Goal: Information Seeking & Learning: Check status

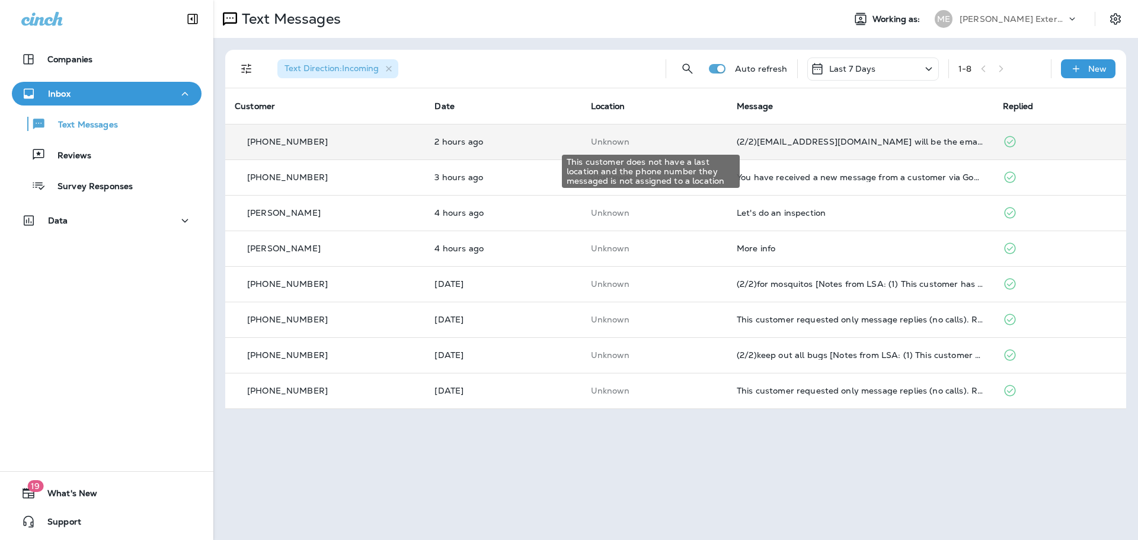
click at [697, 138] on p "Unknown" at bounding box center [654, 141] width 127 height 9
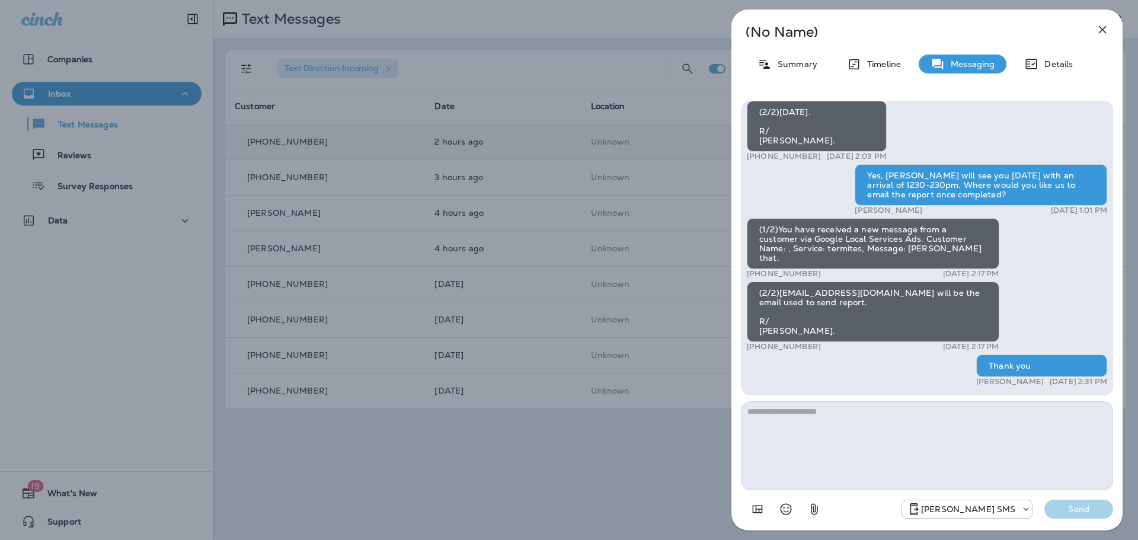
click at [591, 478] on div "(No Name) Summary Timeline Messaging Details (1/3)You have received a new messa…" at bounding box center [569, 270] width 1138 height 540
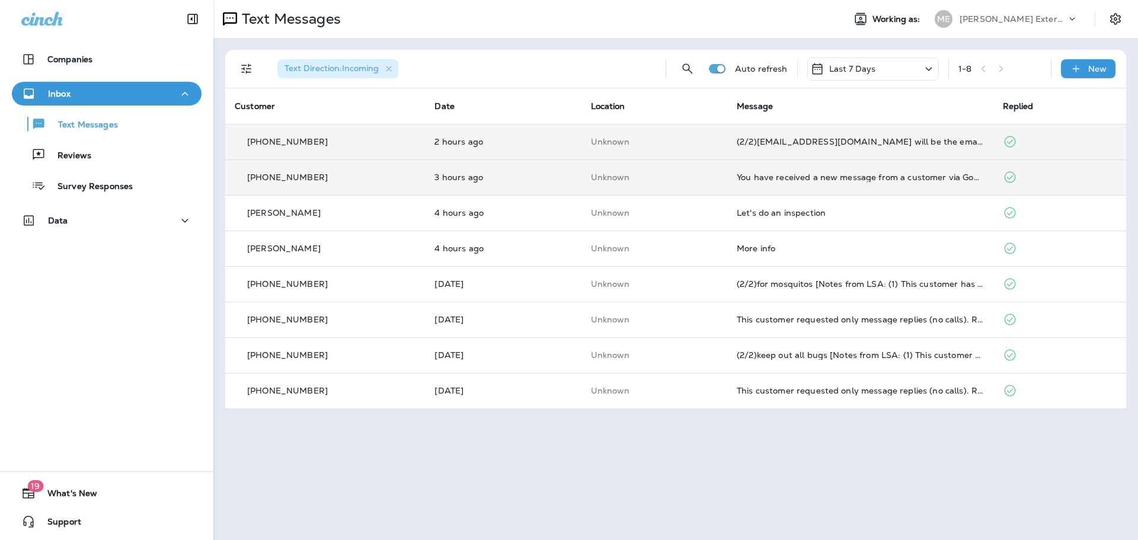
drag, startPoint x: 670, startPoint y: 201, endPoint x: 679, endPoint y: 183, distance: 20.7
click at [679, 182] on td "Unknown" at bounding box center [654, 177] width 146 height 36
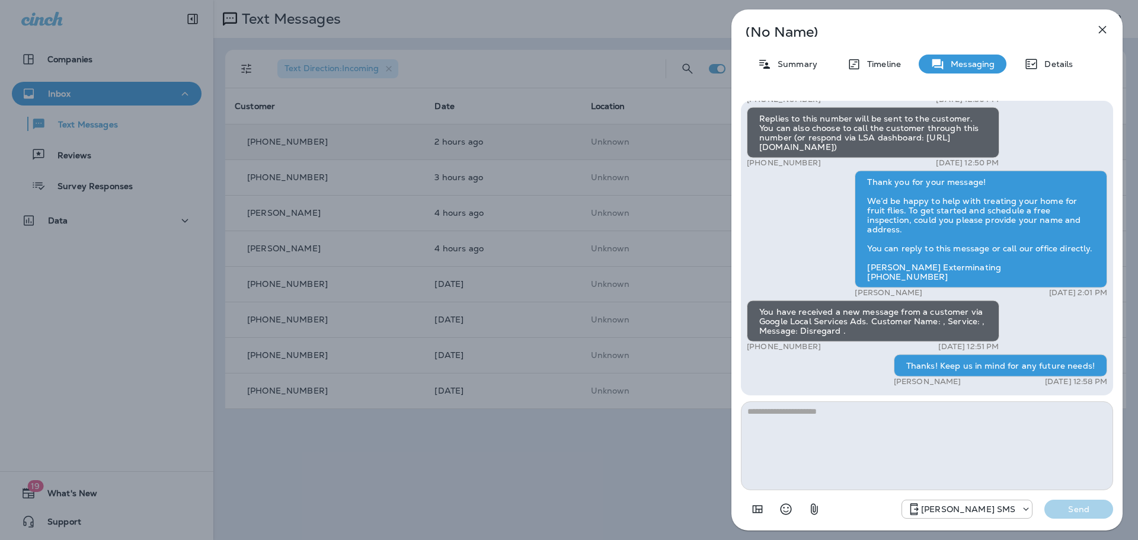
click at [635, 436] on div "(No Name) Summary Timeline Messaging Details You have received a new message fr…" at bounding box center [569, 270] width 1138 height 540
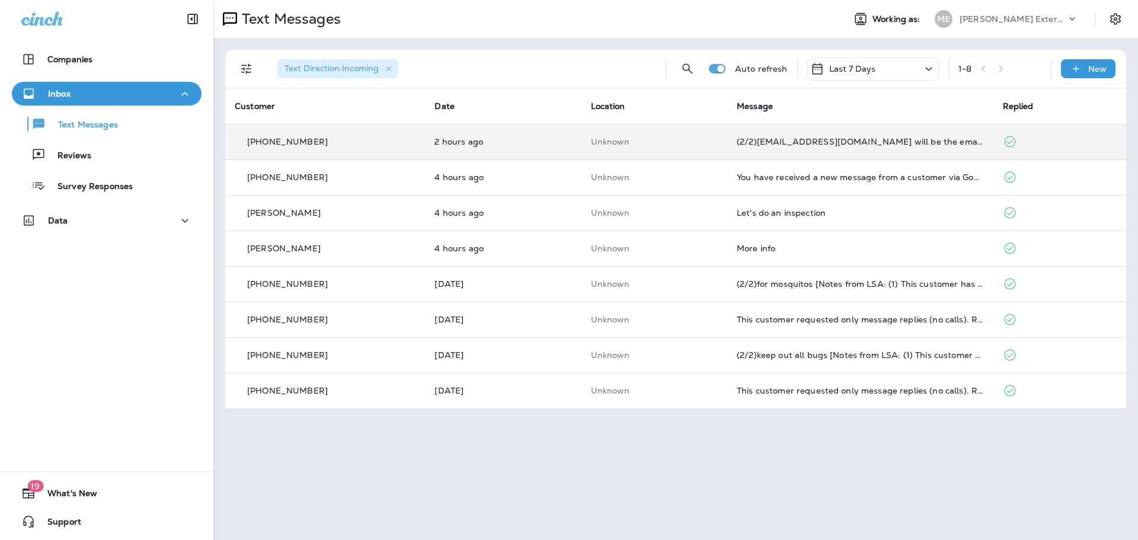
click at [716, 139] on td "Unknown" at bounding box center [654, 142] width 146 height 36
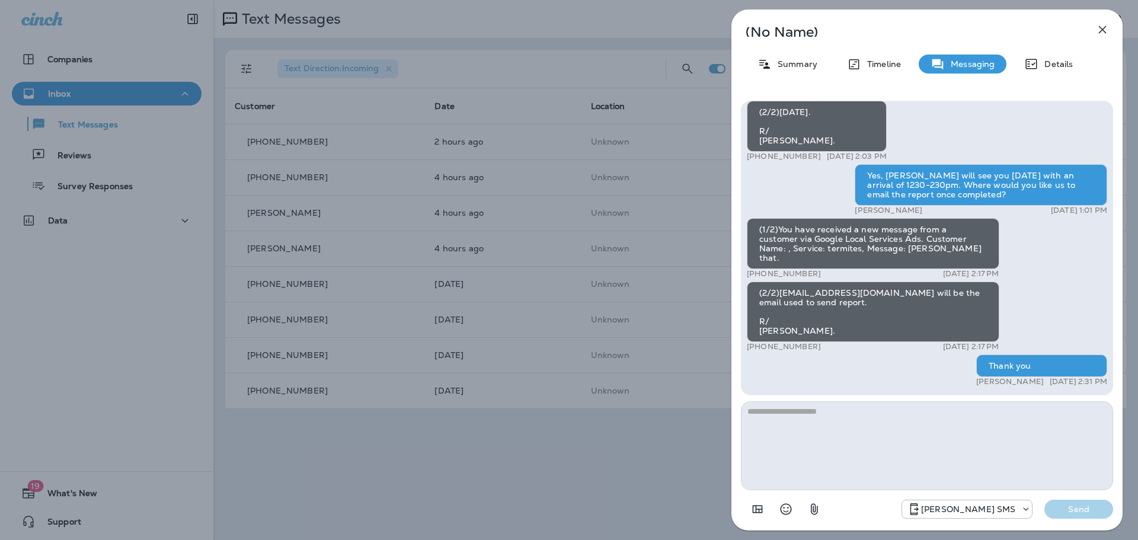
click at [631, 149] on div "(No Name) Summary Timeline Messaging Details (1/3)You have received a new messa…" at bounding box center [569, 270] width 1138 height 540
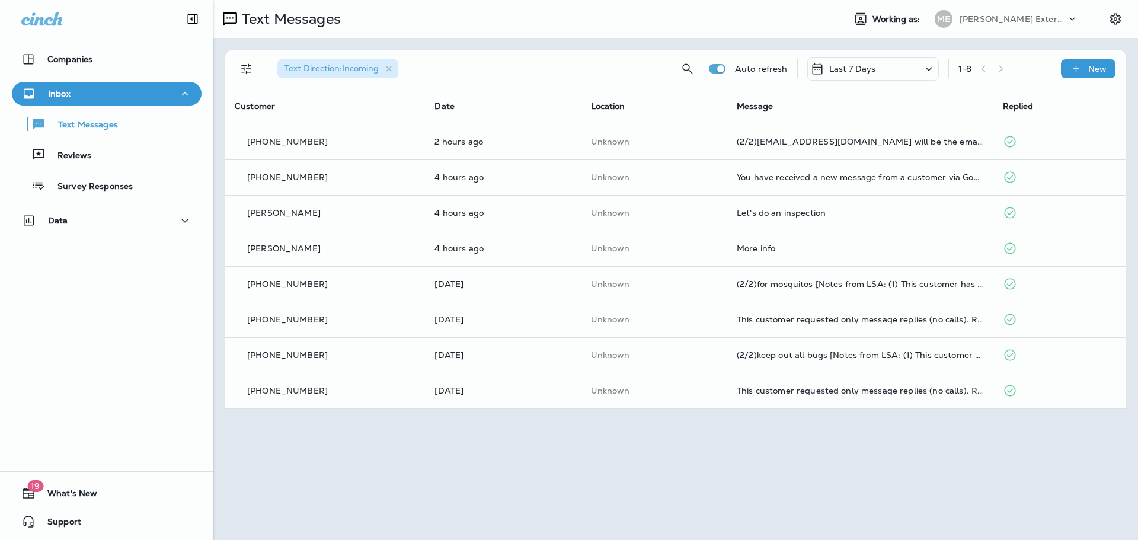
click at [673, 191] on div at bounding box center [629, 270] width 1138 height 540
click at [674, 188] on td "Unknown" at bounding box center [654, 177] width 146 height 36
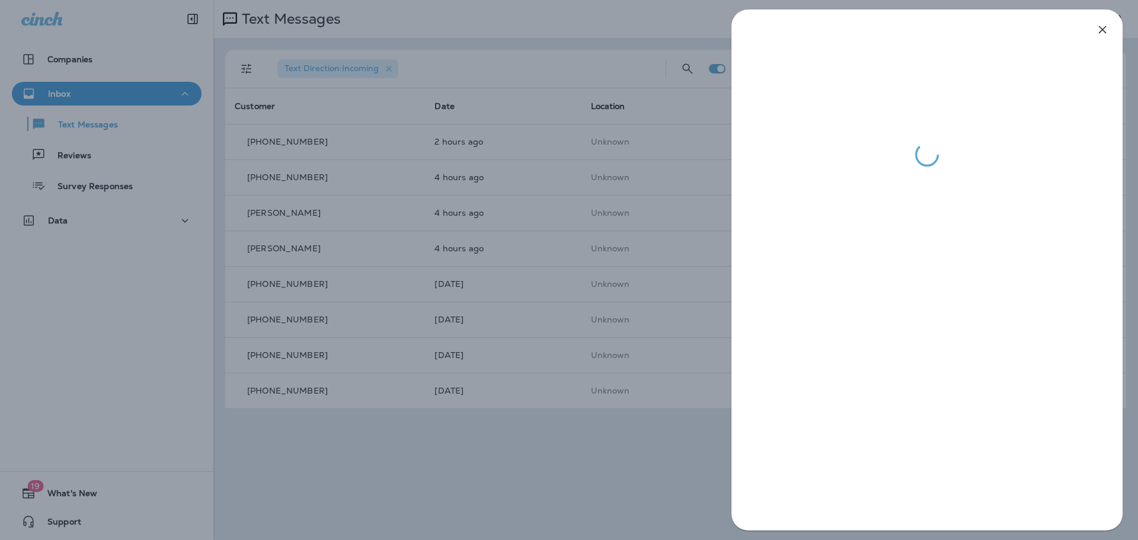
click at [659, 211] on div at bounding box center [569, 270] width 1138 height 540
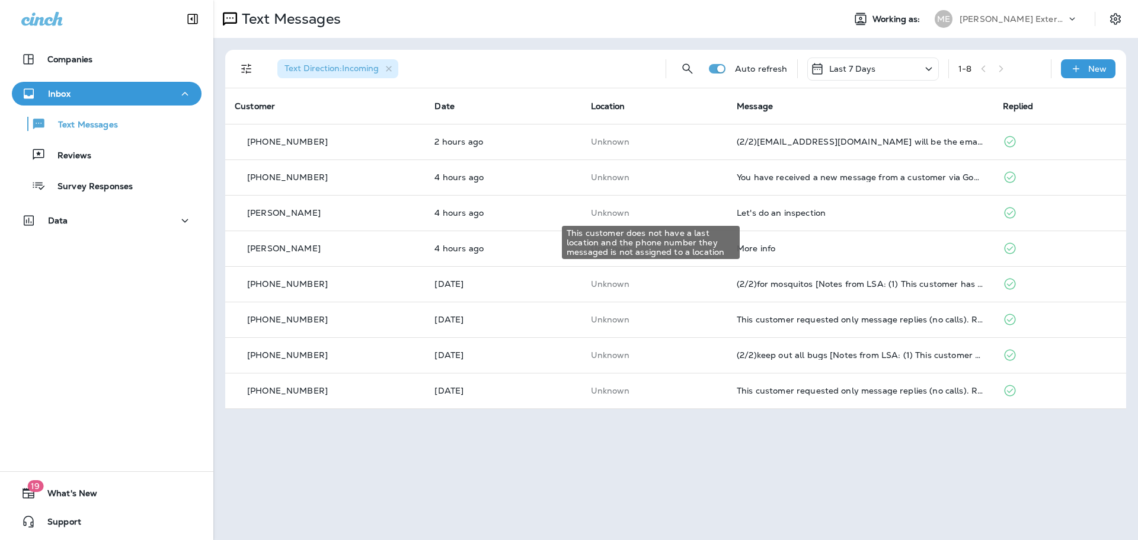
click at [659, 211] on p "Unknown" at bounding box center [654, 212] width 127 height 9
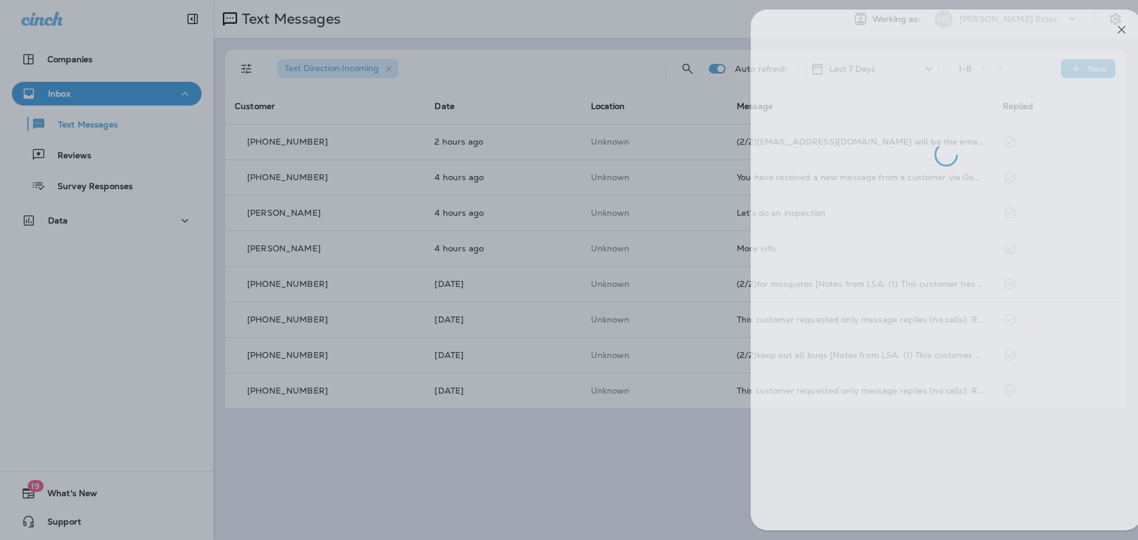
click at [586, 494] on div at bounding box center [588, 270] width 1138 height 540
